Goal: Task Accomplishment & Management: Complete application form

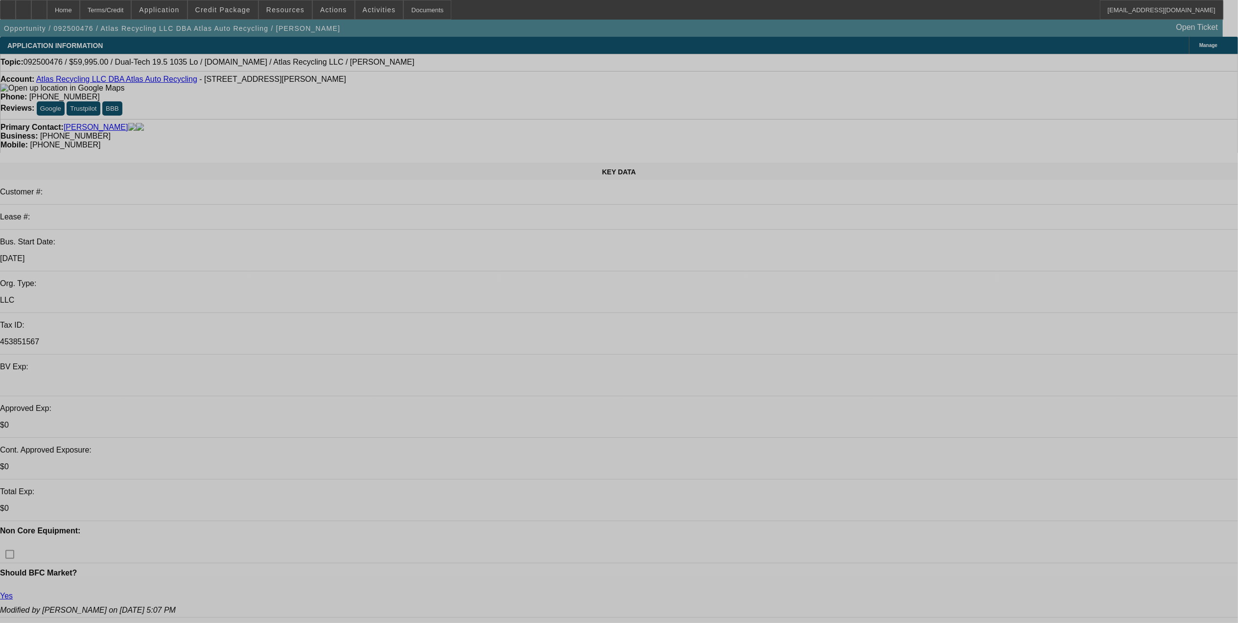
select select "0"
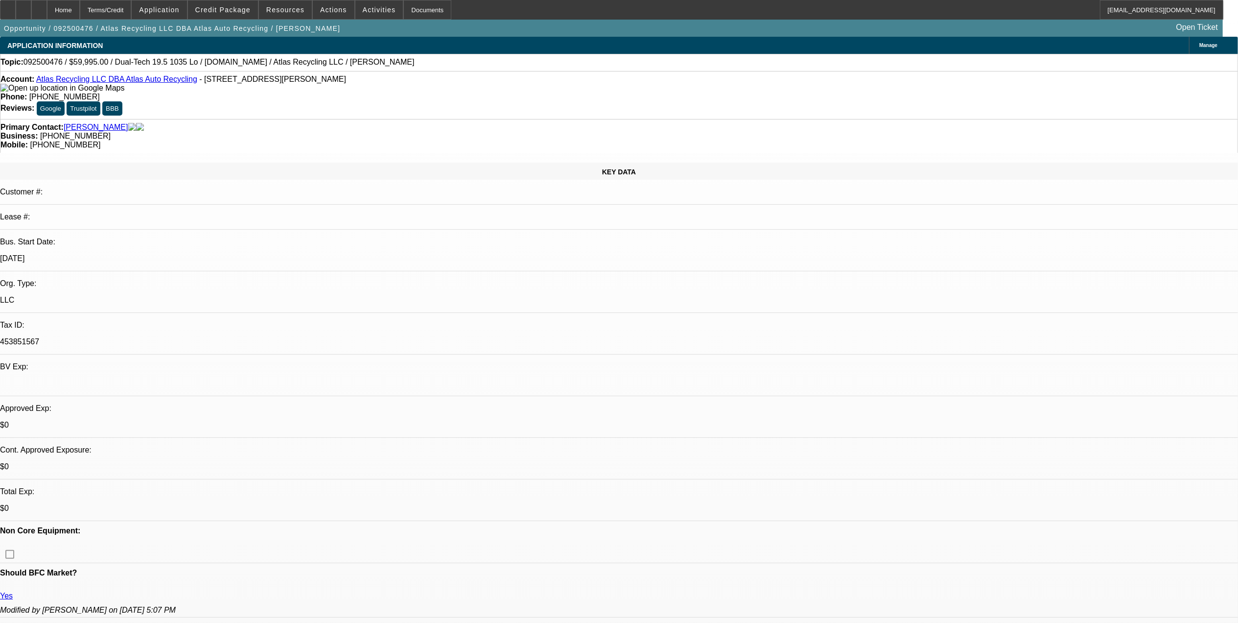
select select "2"
select select "0"
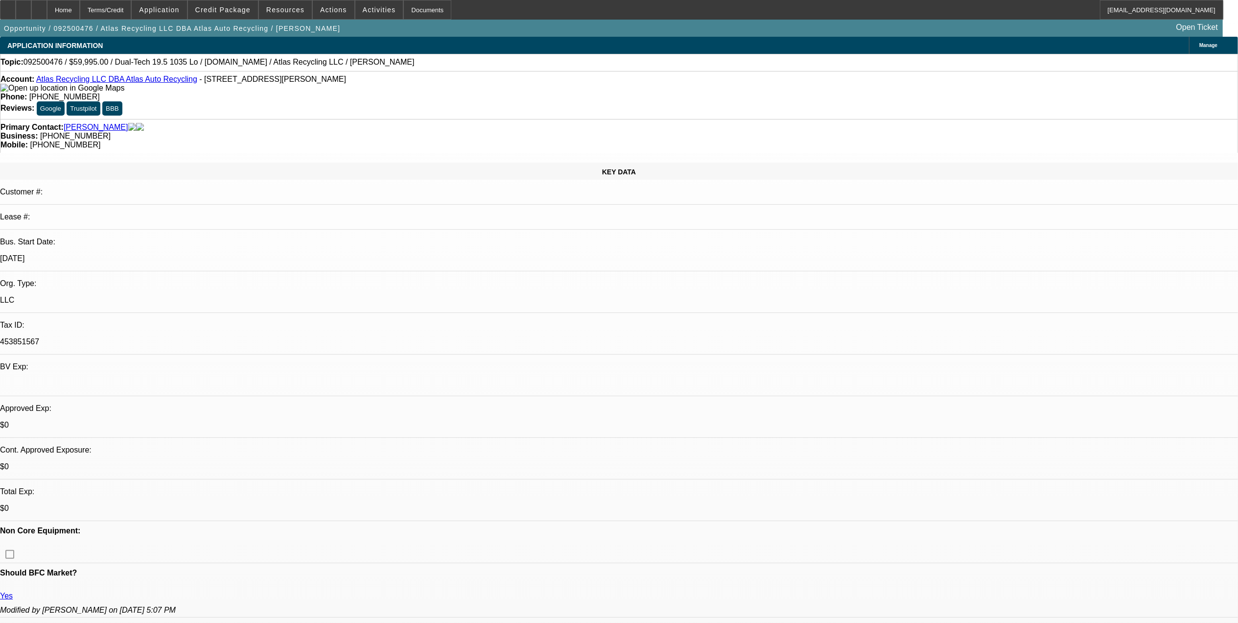
select select "0"
select select "2"
select select "0"
select select "2"
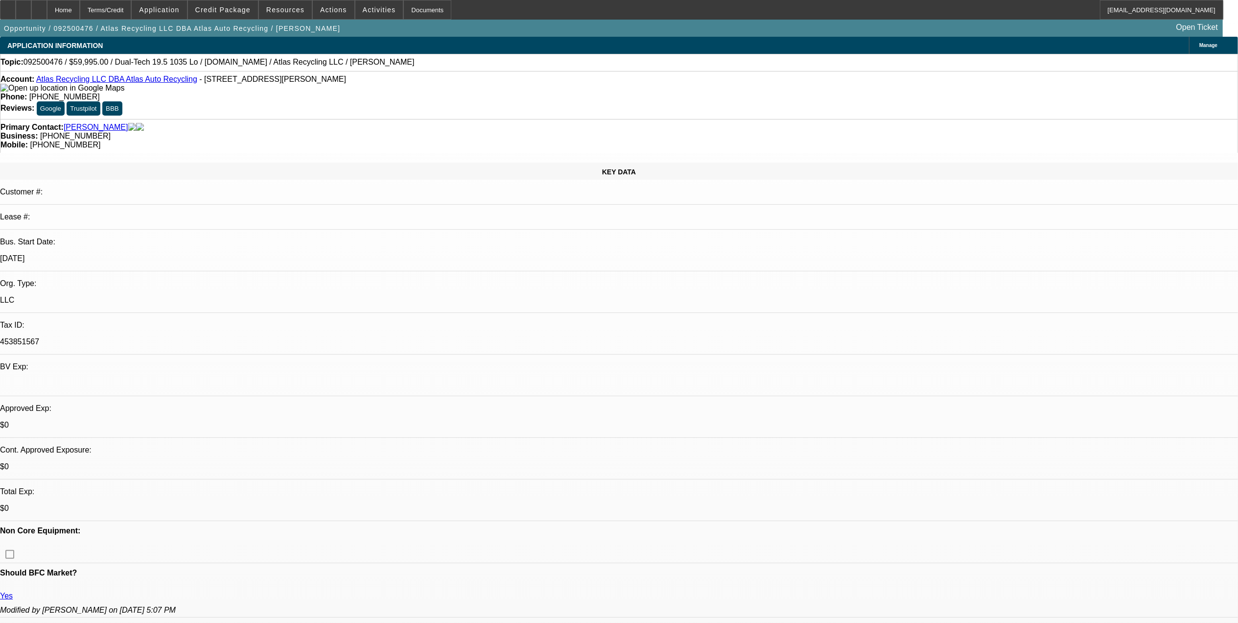
select select "0"
select select "1"
select select "2"
select select "6"
select select "1"
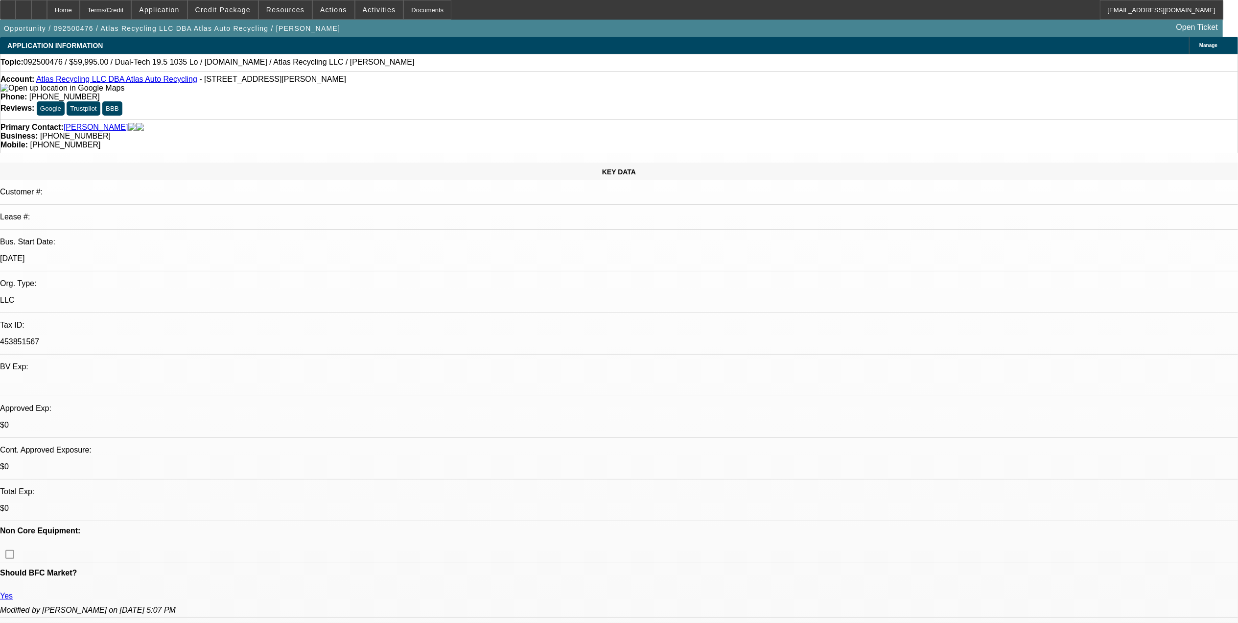
select select "1"
select select "6"
select select "1"
select select "2"
select select "6"
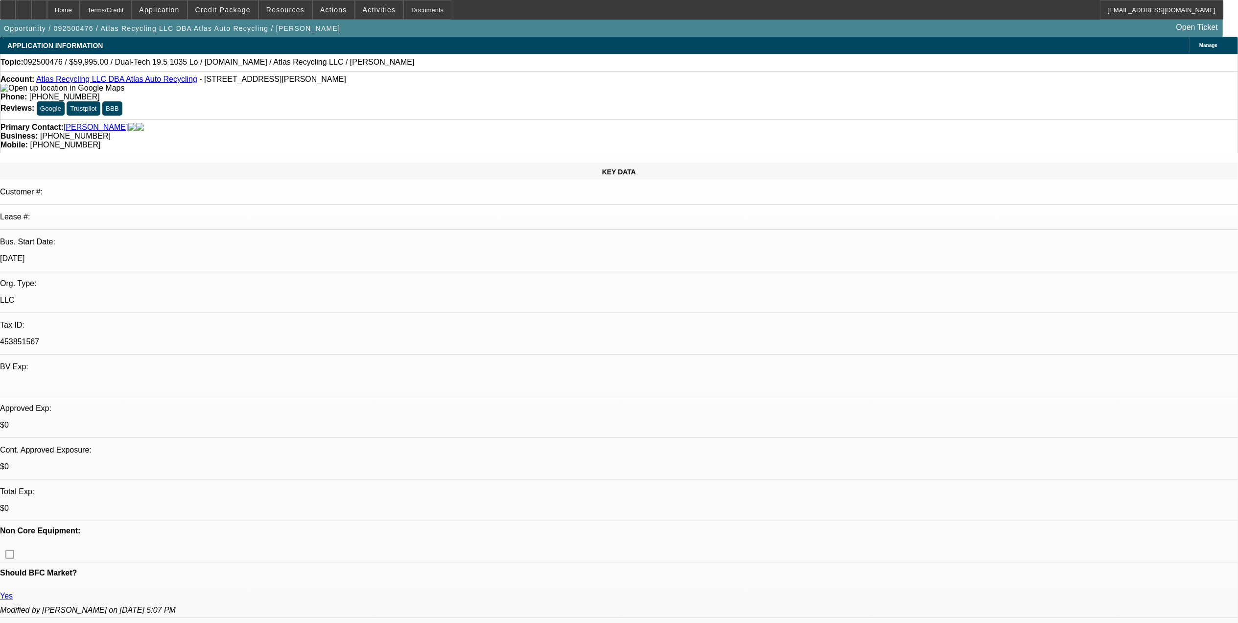
select select "1"
select select "2"
select select "6"
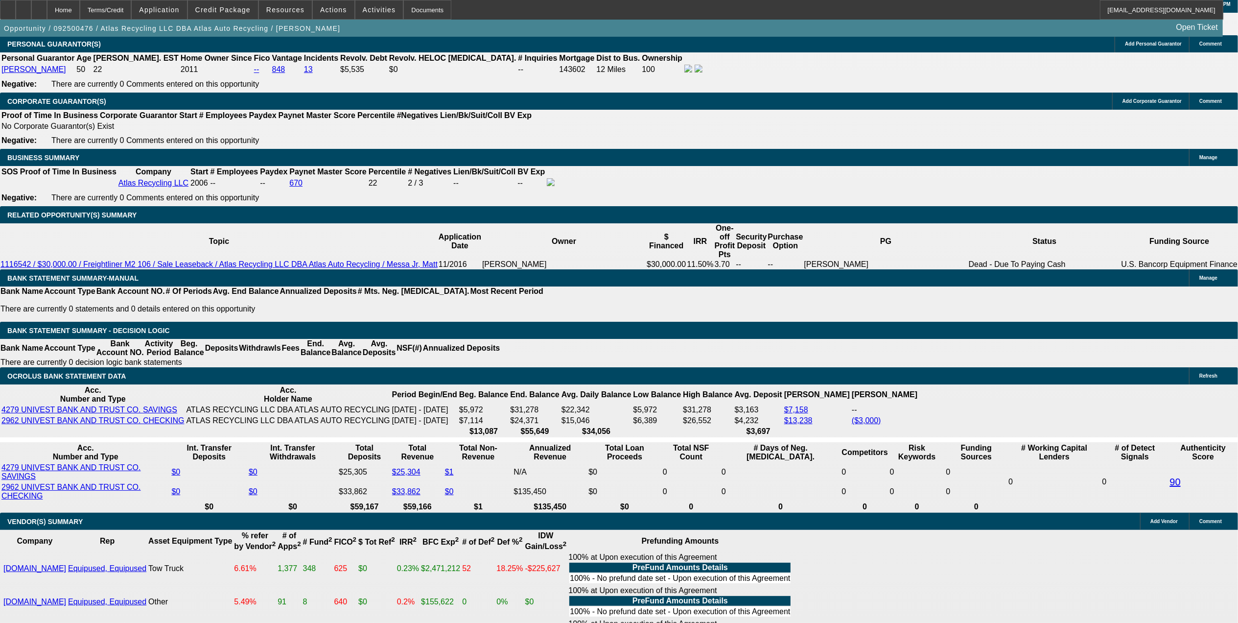
scroll to position [1371, 0]
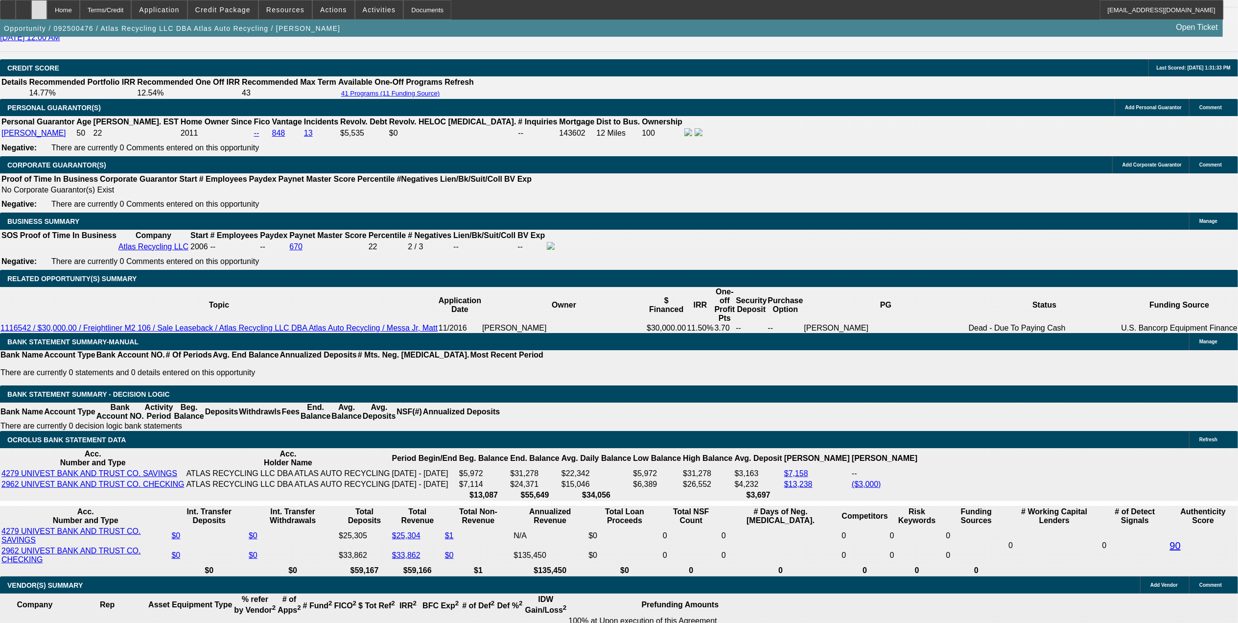
click at [47, 9] on div at bounding box center [39, 10] width 16 height 20
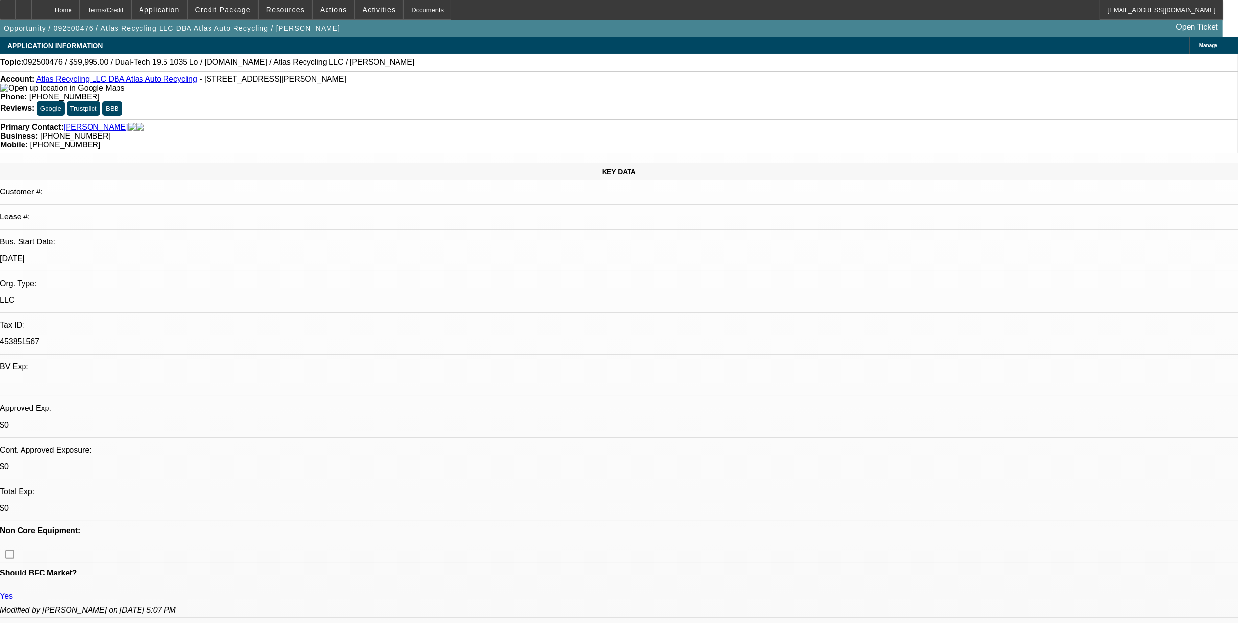
select select "0"
select select "2"
select select "0"
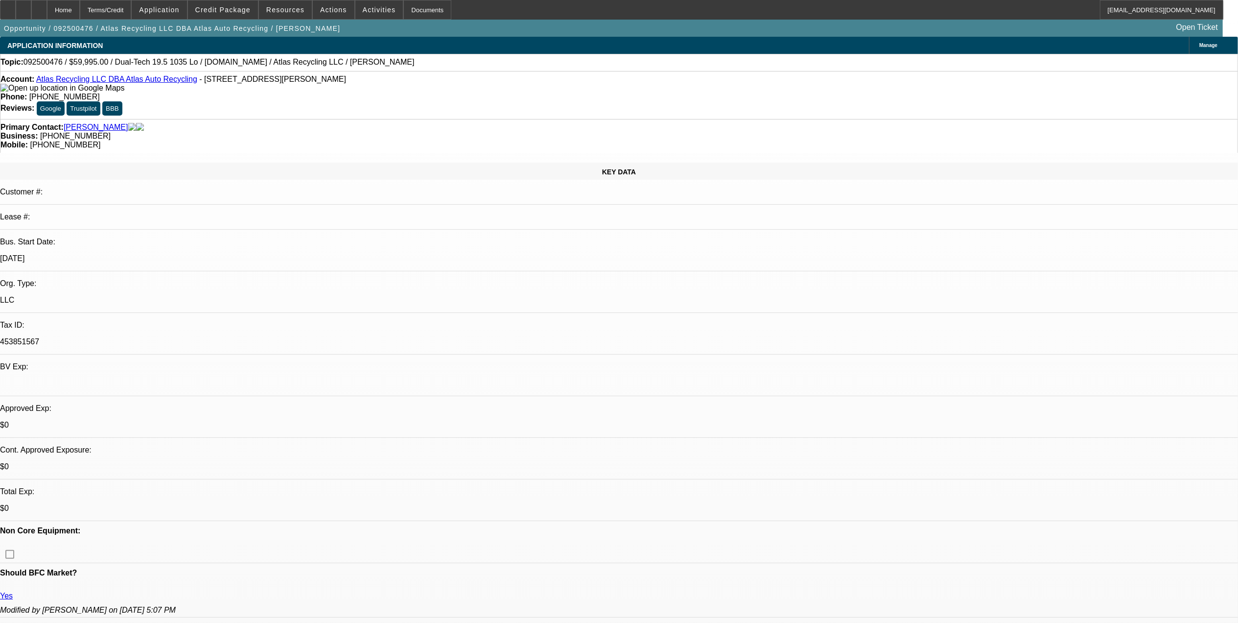
select select "0"
select select "2"
select select "0"
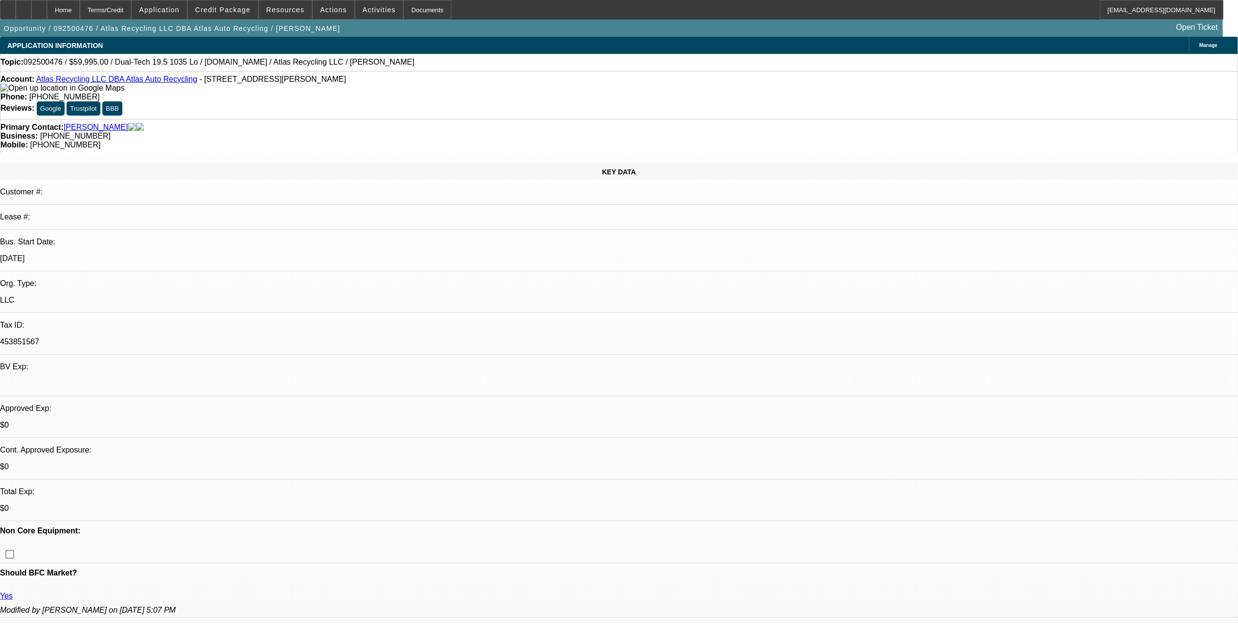
select select "2"
select select "0"
select select "1"
select select "2"
select select "6"
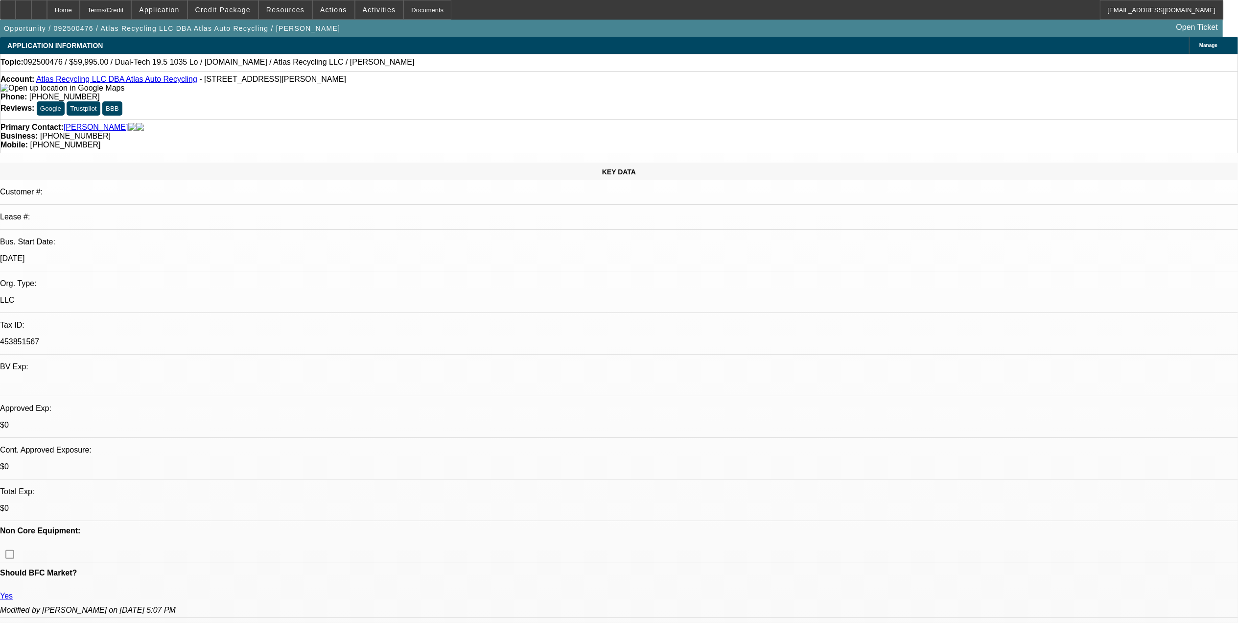
select select "1"
select select "6"
select select "1"
select select "2"
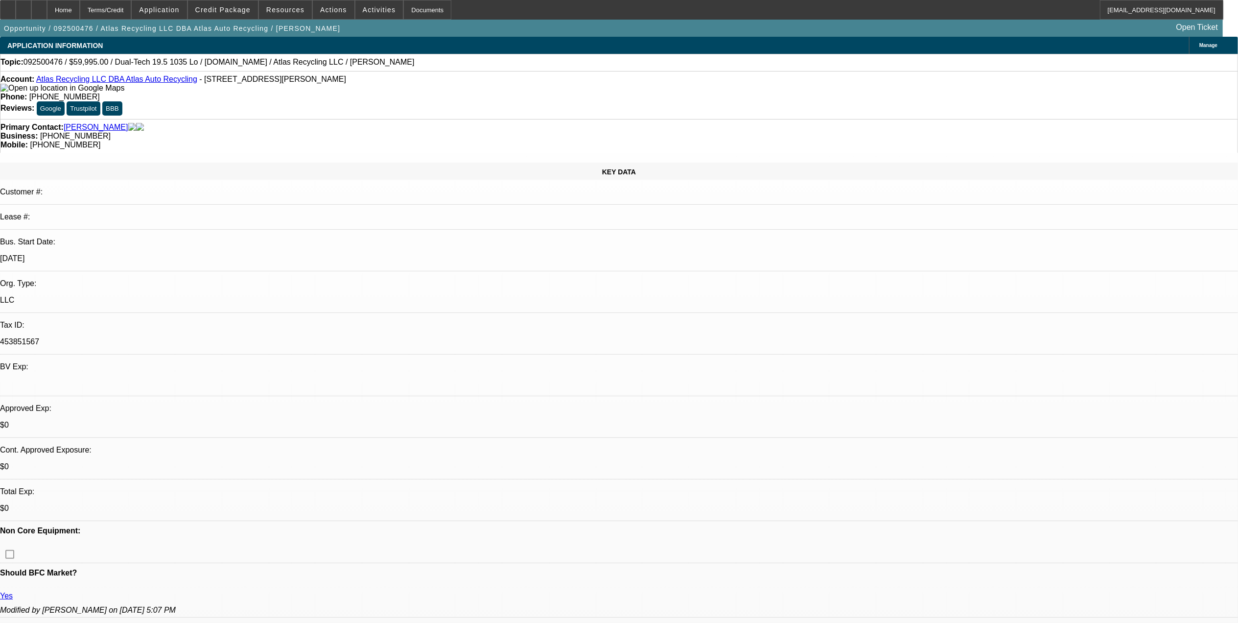
select select "6"
select select "1"
select select "2"
select select "6"
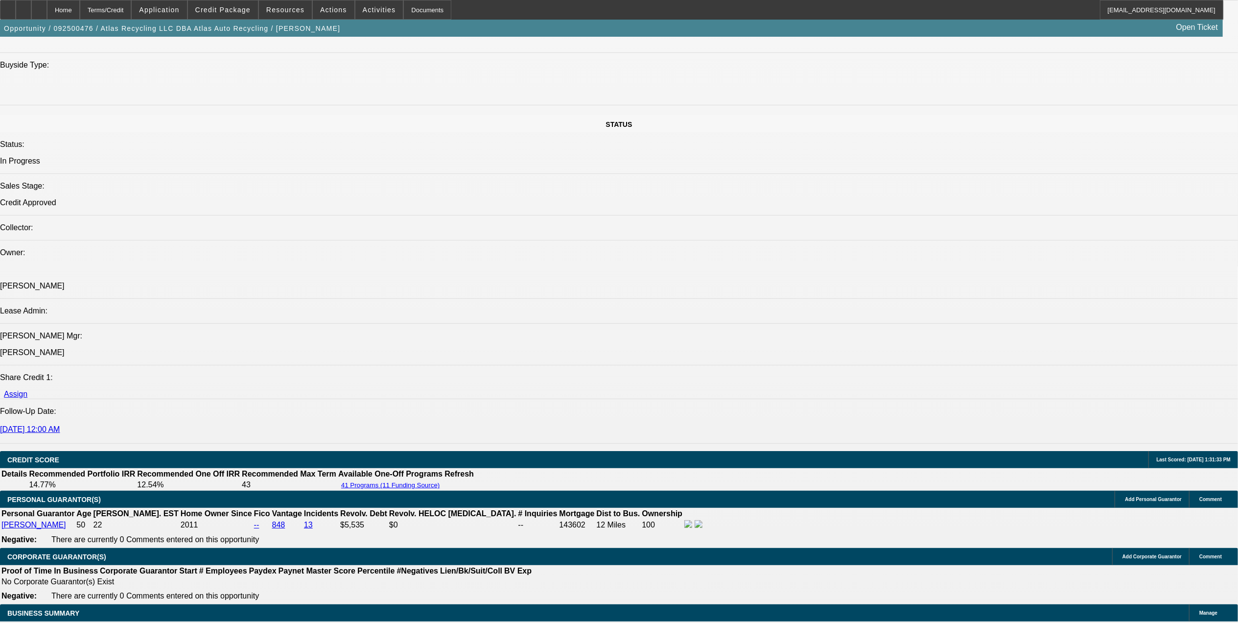
scroll to position [1501, 0]
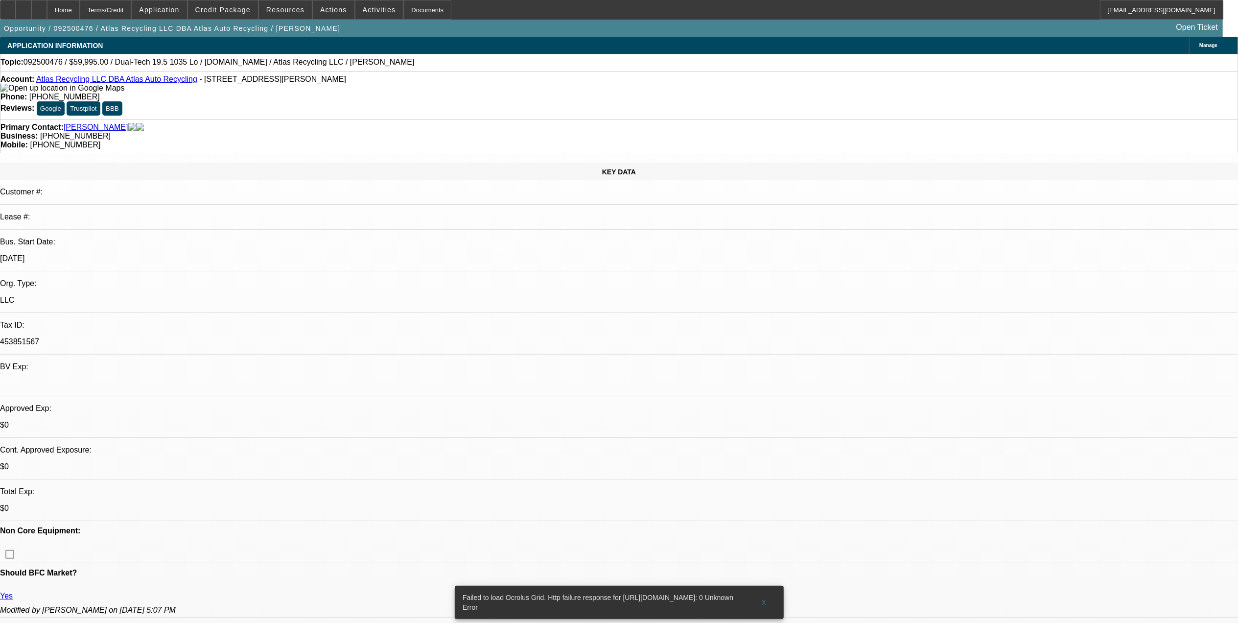
select select "0"
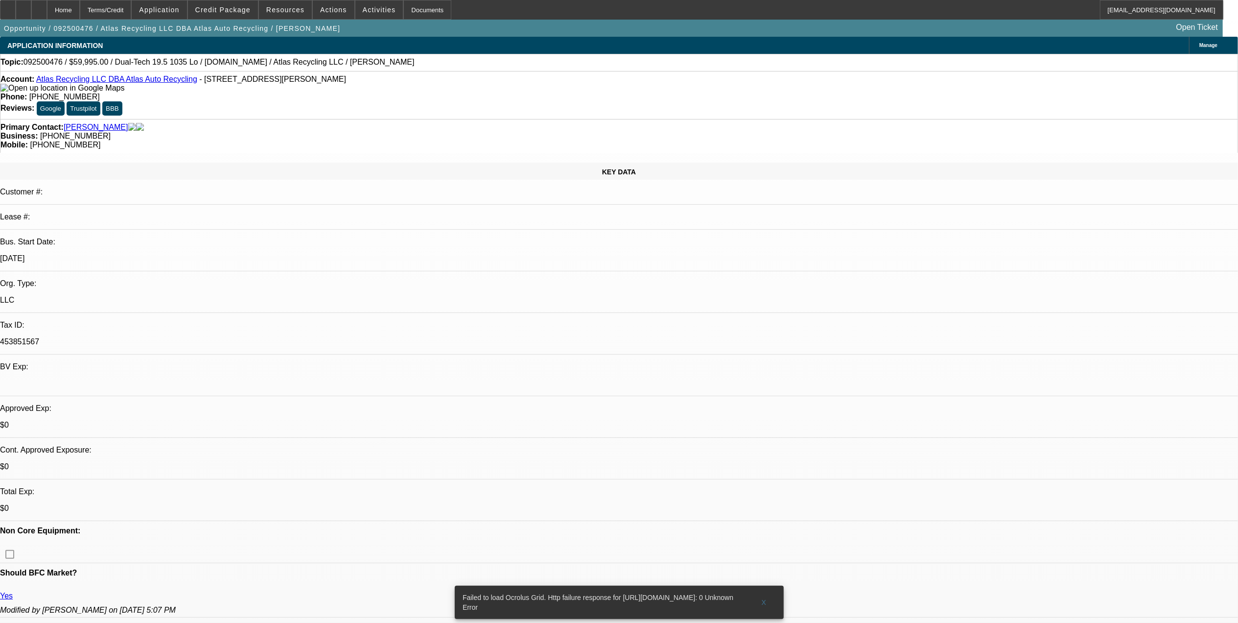
select select "0"
select select "2"
select select "0"
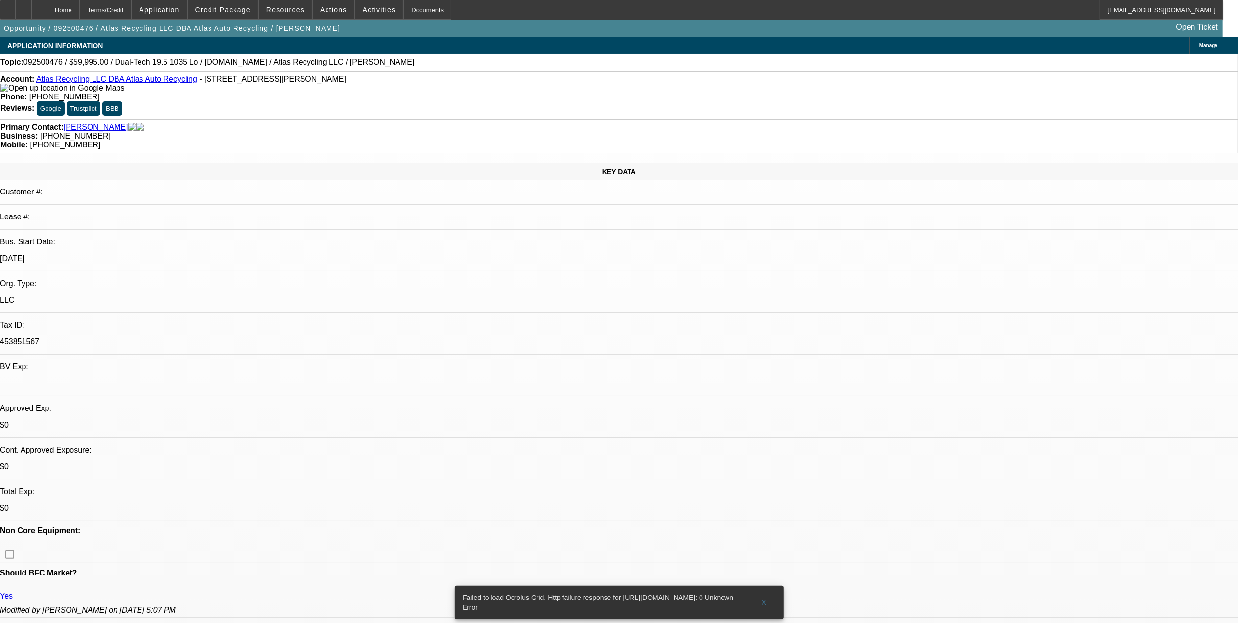
select select "2"
select select "0"
select select "1"
select select "6"
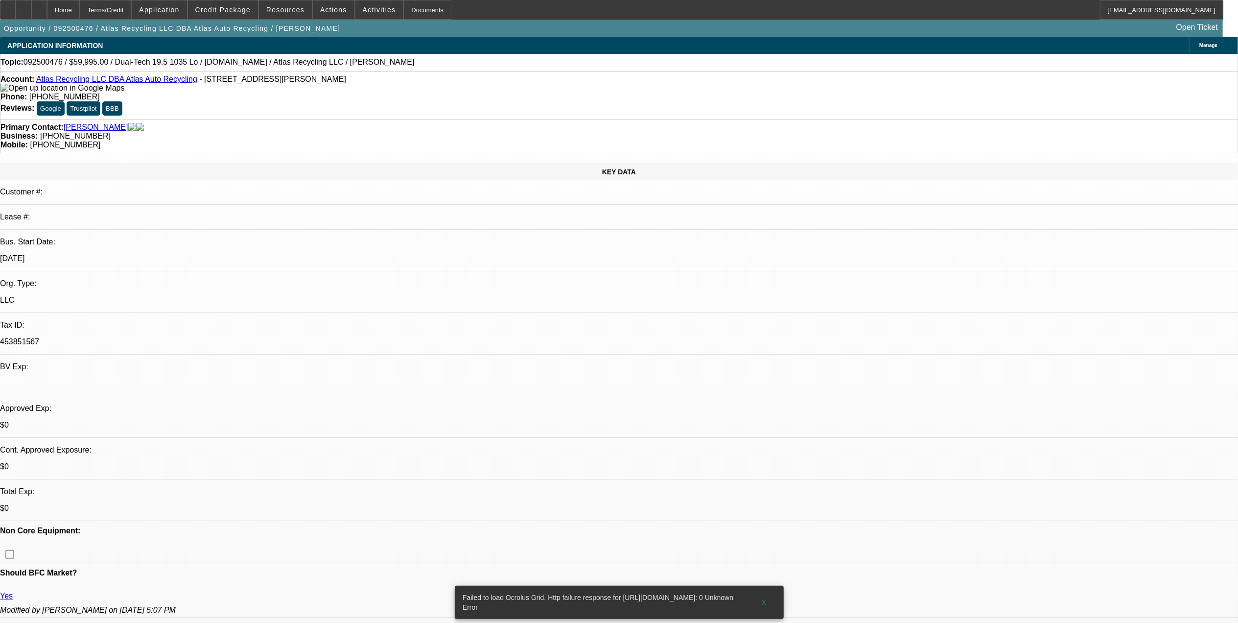
select select "1"
select select "6"
select select "1"
select select "2"
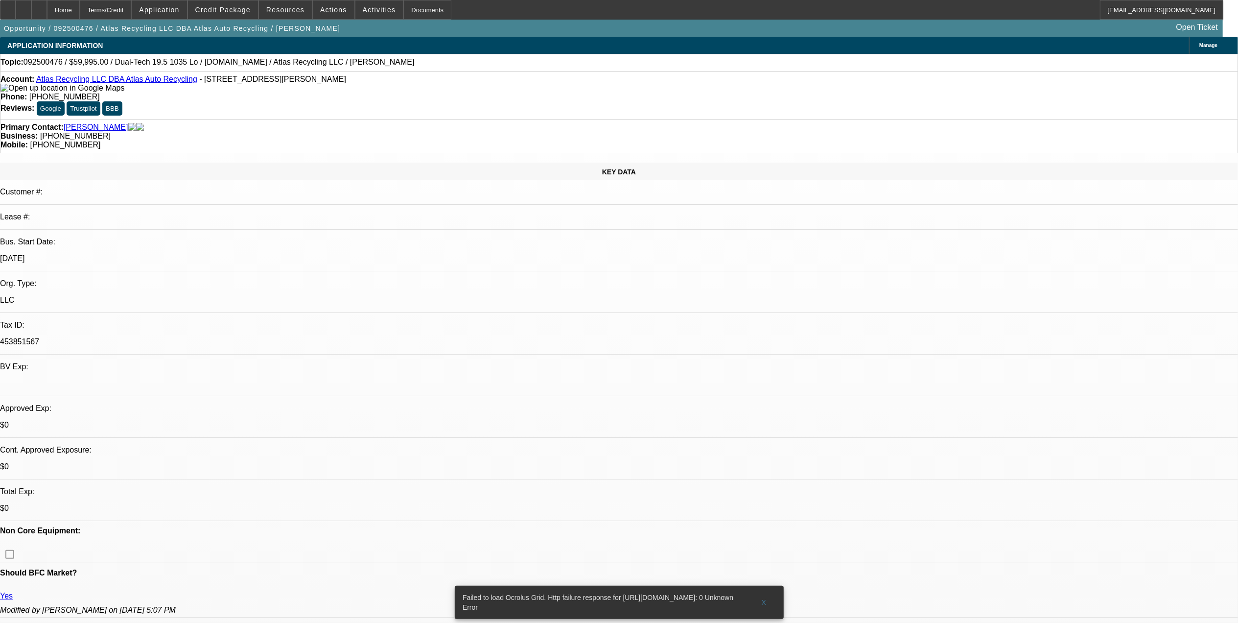
select select "6"
select select "1"
select select "2"
select select "6"
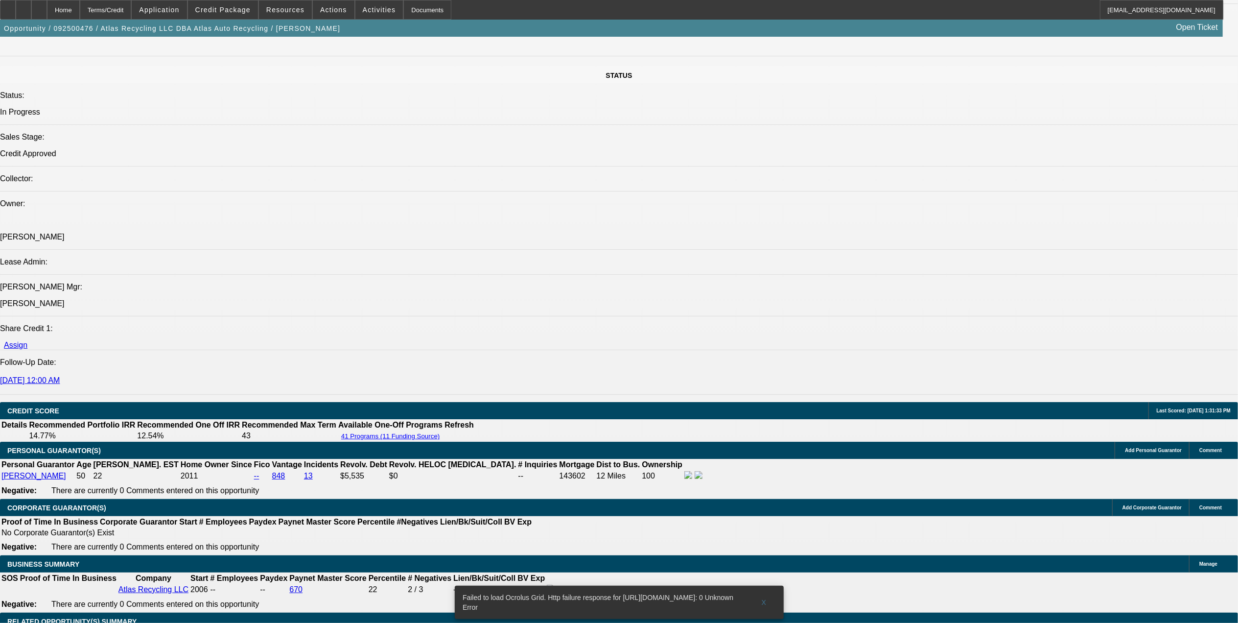
scroll to position [1175, 0]
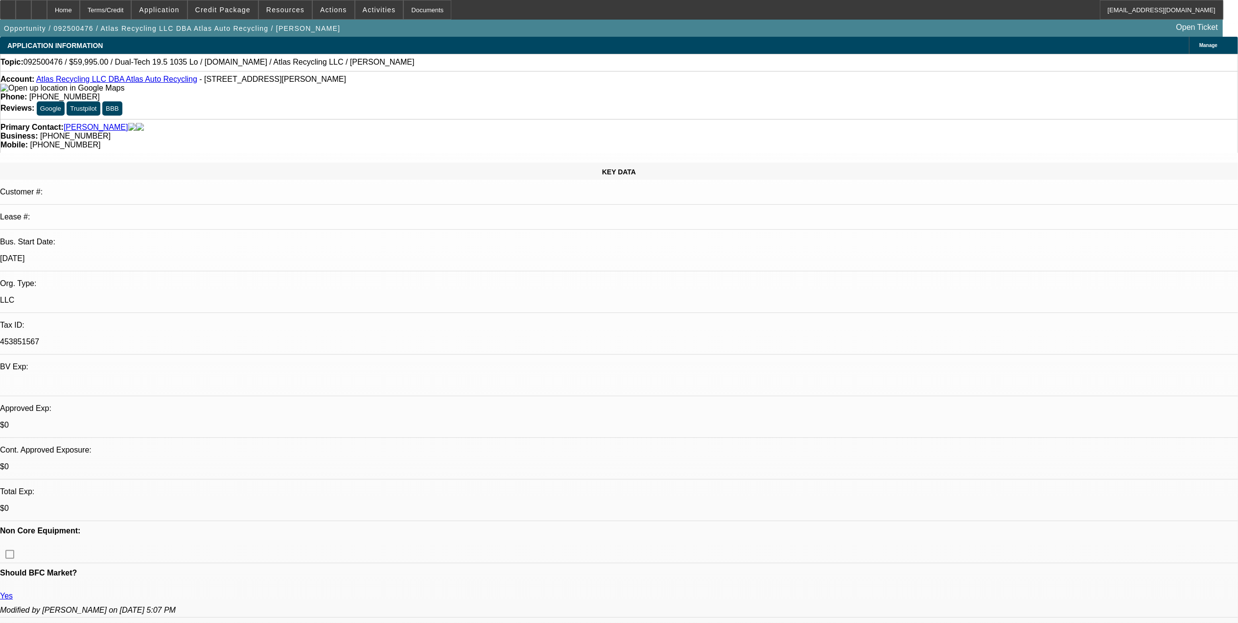
select select "0"
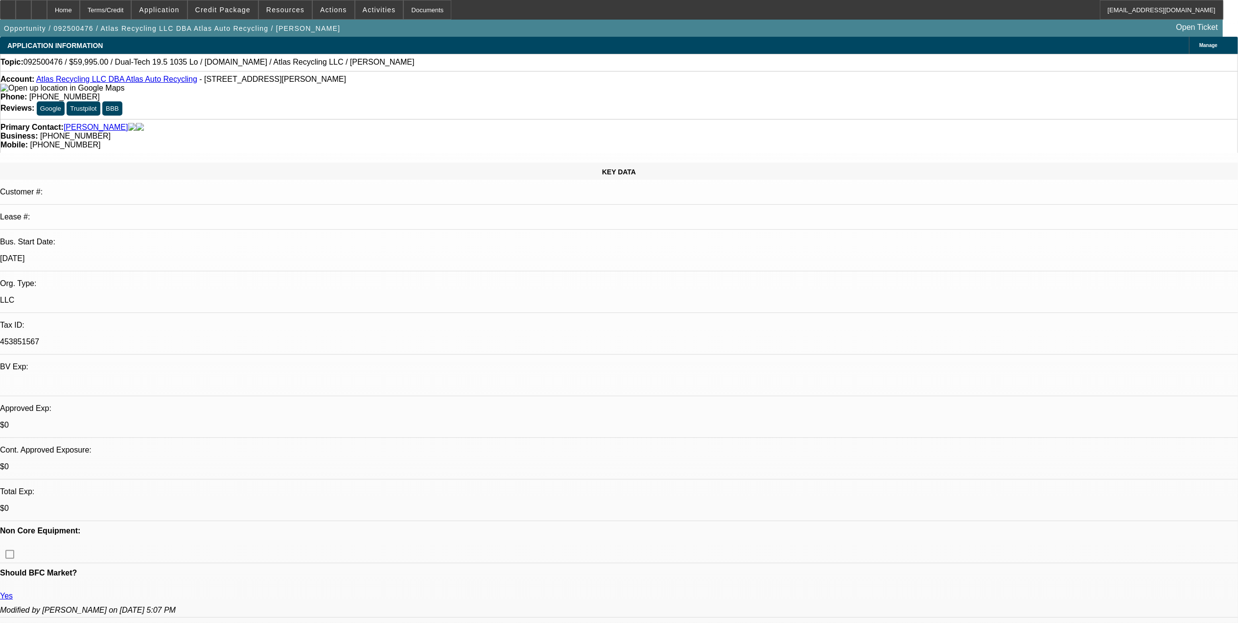
select select "0"
select select "2"
select select "0"
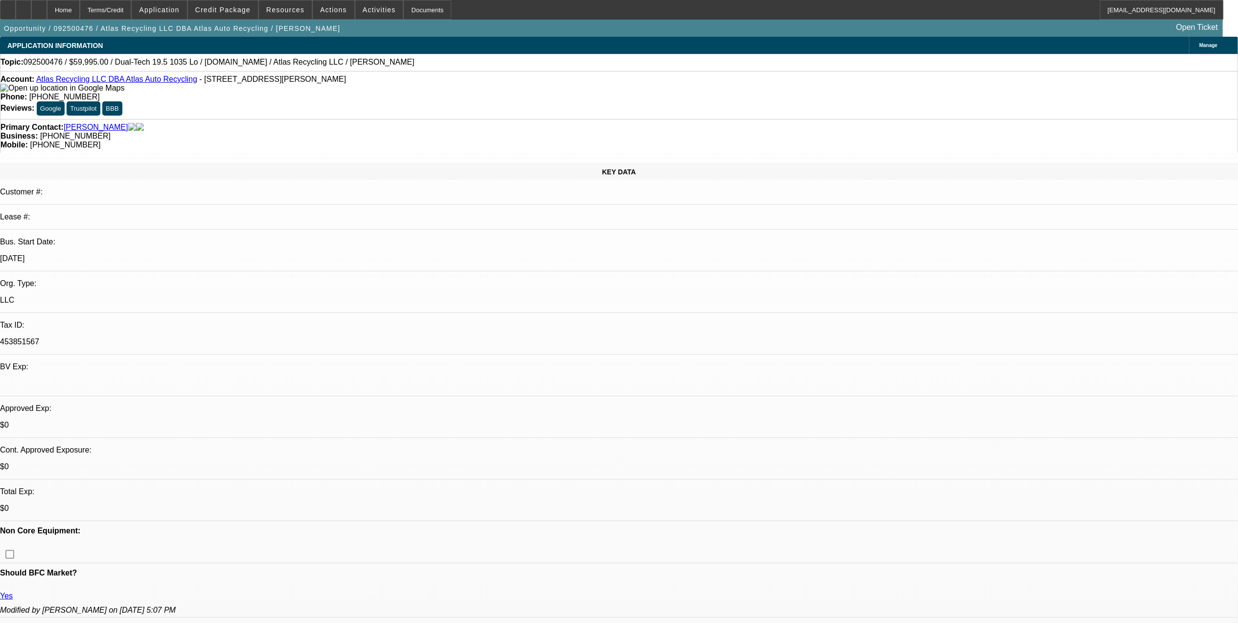
select select "2"
select select "0"
select select "1"
select select "6"
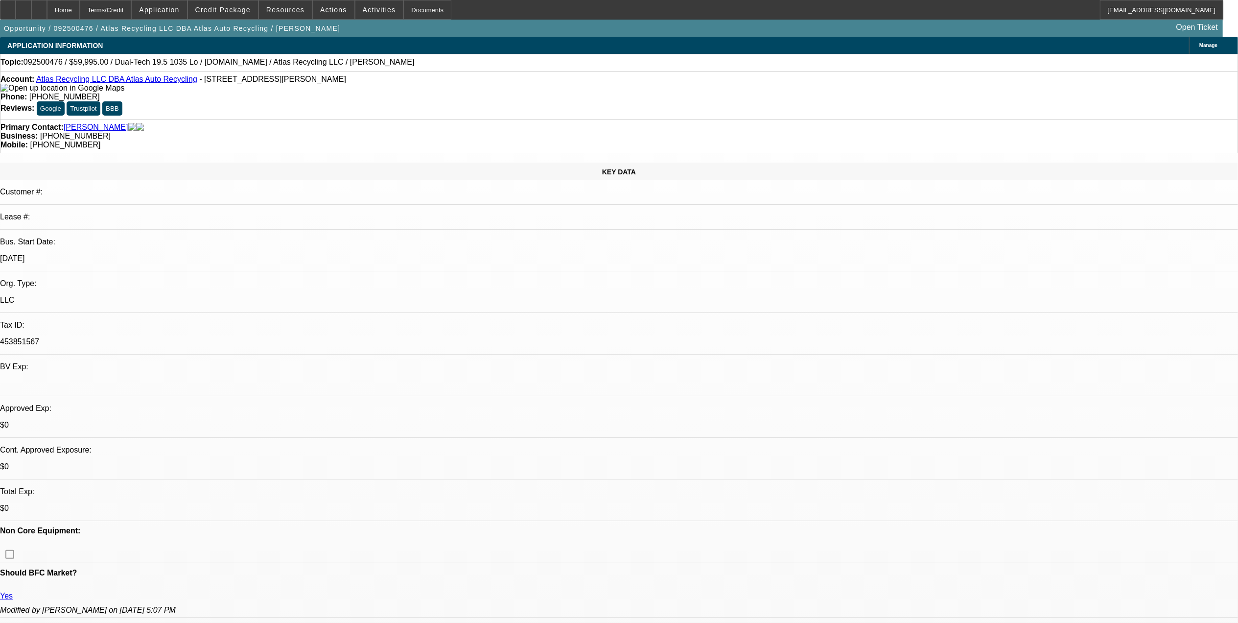
select select "1"
select select "6"
select select "1"
select select "2"
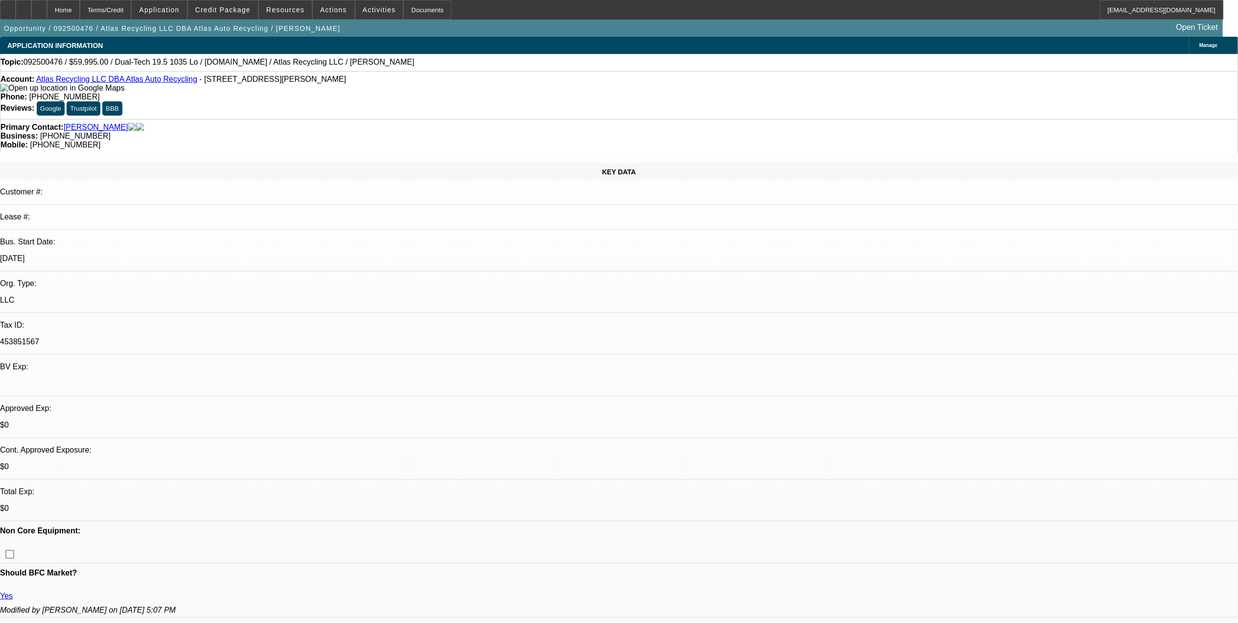
select select "6"
select select "1"
select select "2"
select select "6"
select select "0"
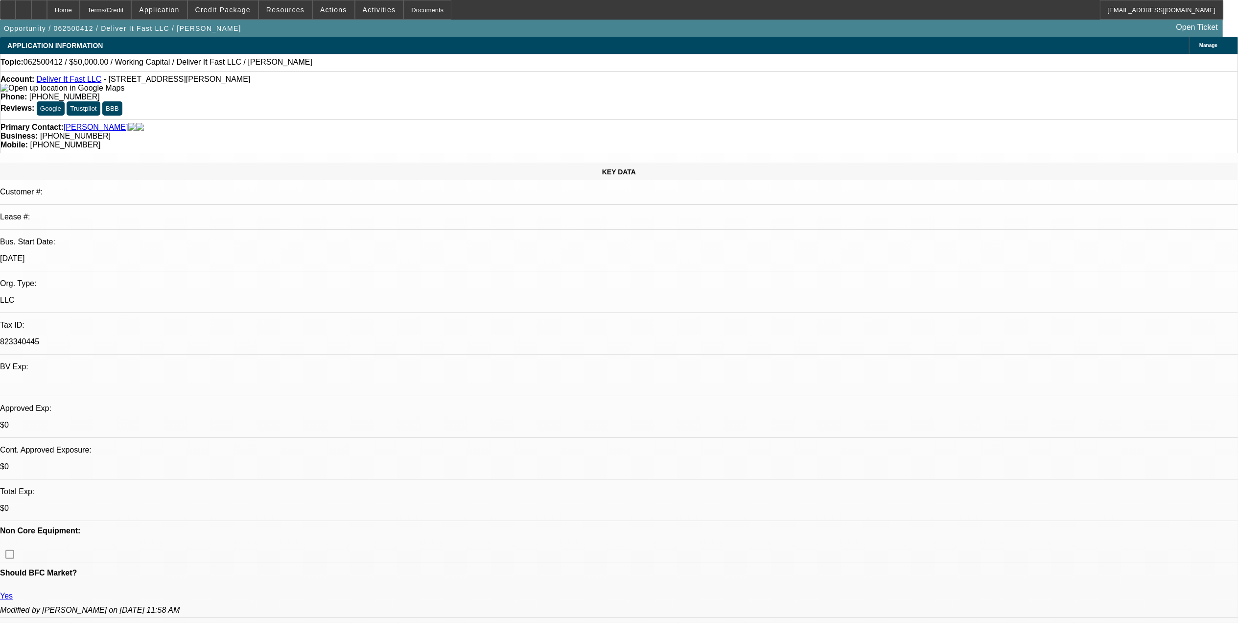
select select "0"
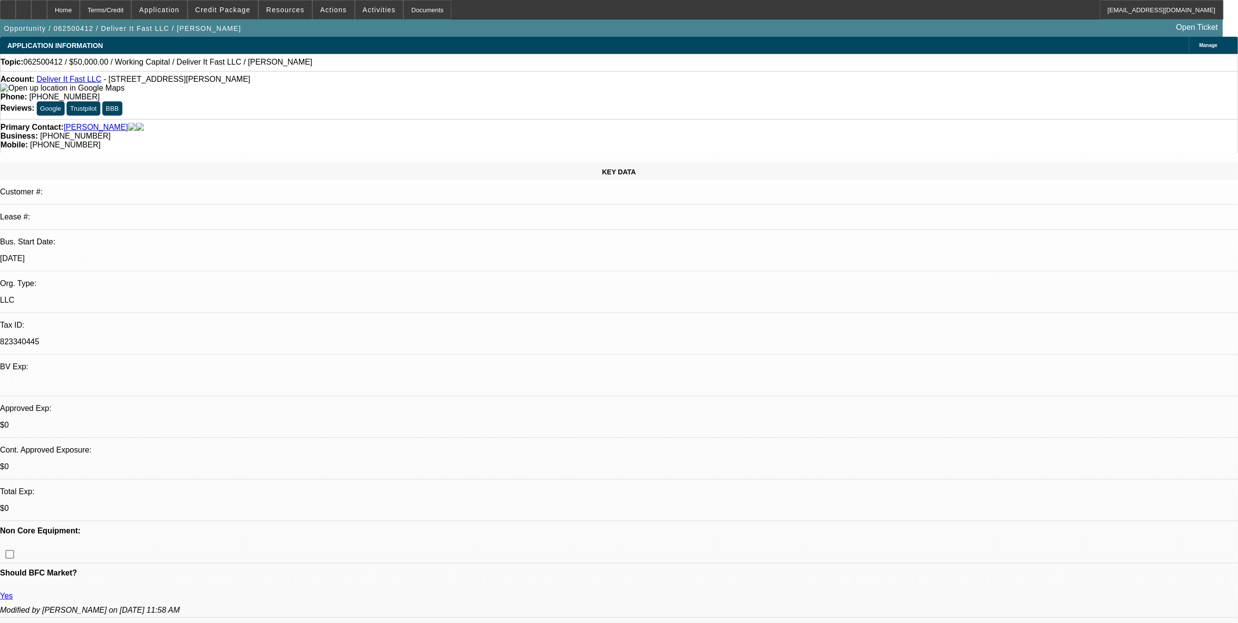
select select "0"
select select "2"
select select "0.1"
select select "1"
select select "2"
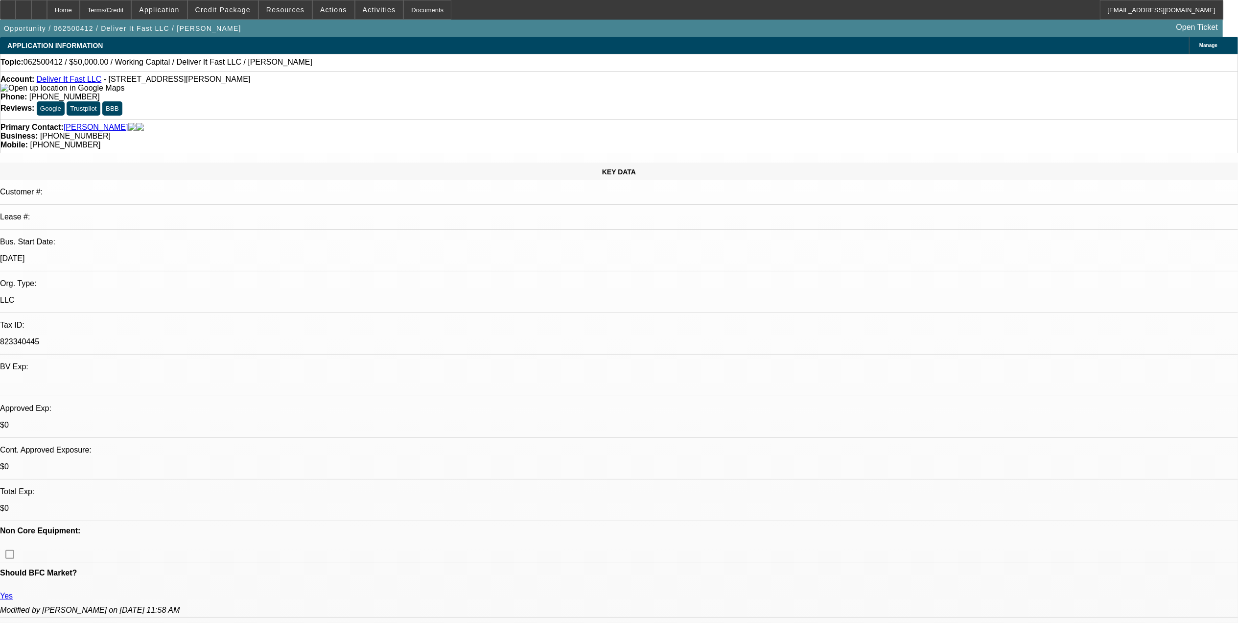
select select "6"
select select "1"
select select "2"
select select "6"
select select "1"
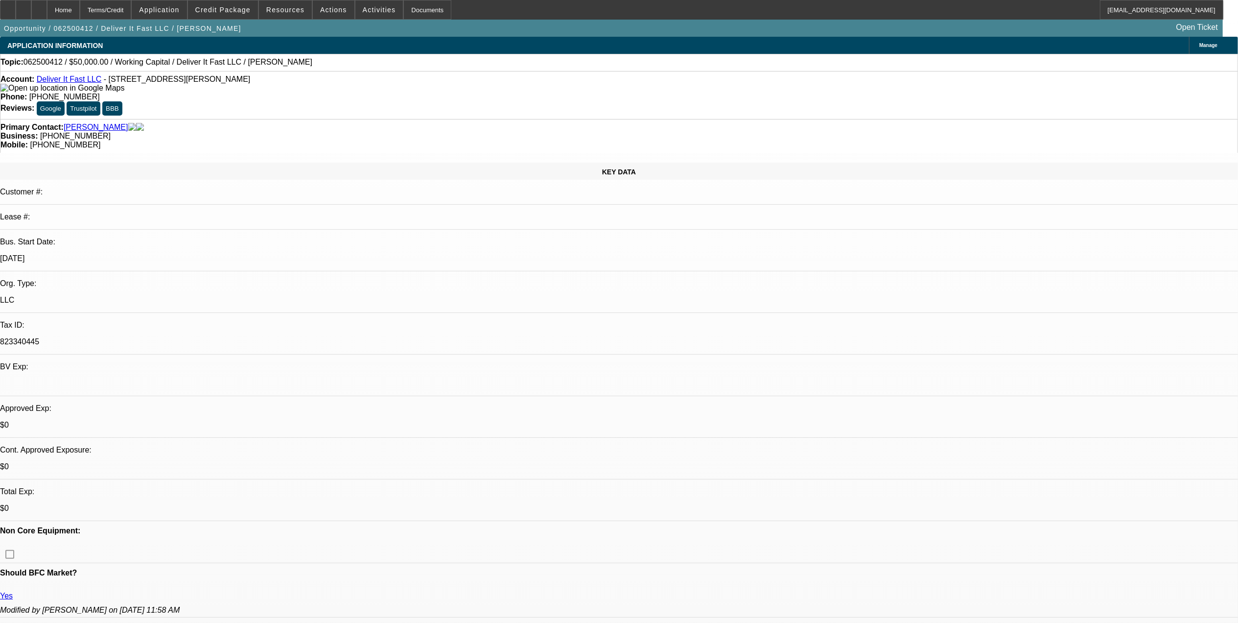
select select "2"
select select "4"
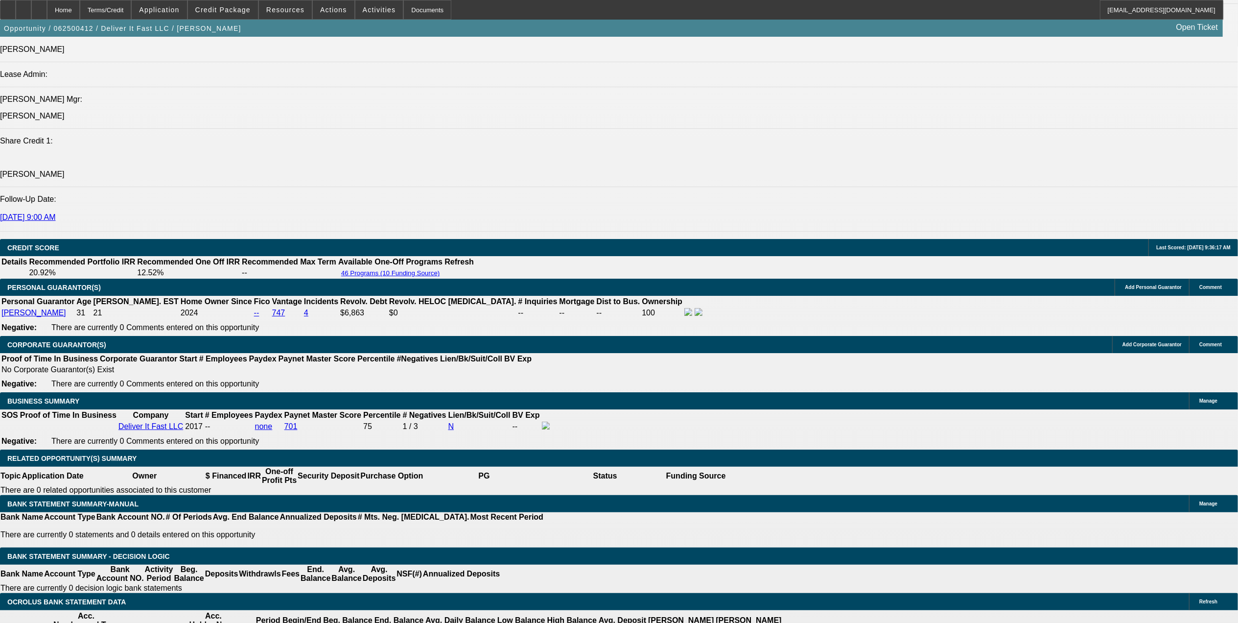
scroll to position [1286, 0]
